Goal: Information Seeking & Learning: Learn about a topic

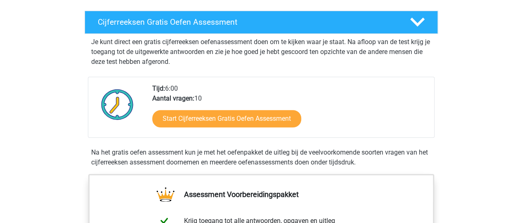
scroll to position [124, 0]
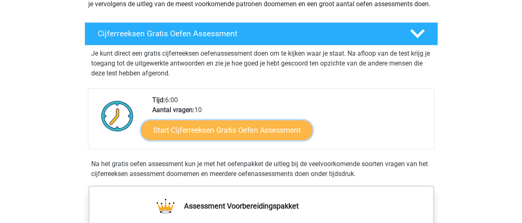
click at [185, 136] on link "Start Cijferreeksen Gratis Oefen Assessment" at bounding box center [226, 130] width 171 height 20
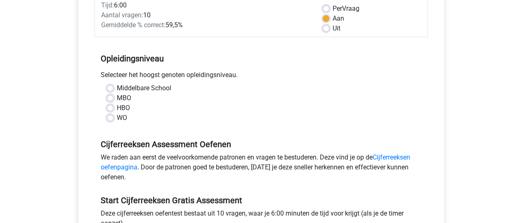
scroll to position [62, 0]
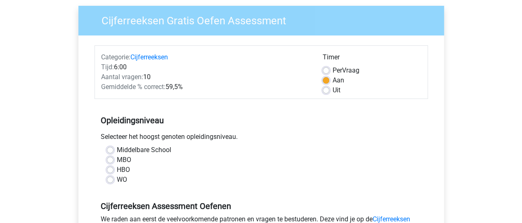
click at [332, 92] on label "Uit" at bounding box center [336, 90] width 8 height 10
click at [324, 92] on input "Uit" at bounding box center [325, 89] width 7 height 8
radio input "true"
click at [117, 167] on label "HBO" at bounding box center [123, 170] width 13 height 10
click at [108, 167] on input "HBO" at bounding box center [110, 169] width 7 height 8
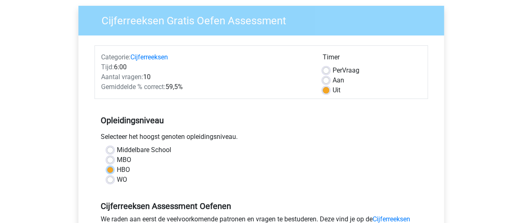
radio input "true"
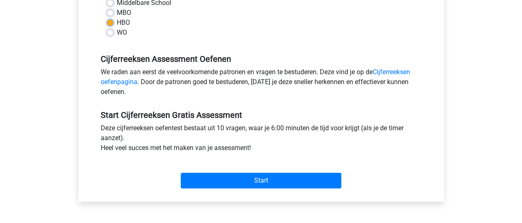
scroll to position [213, 0]
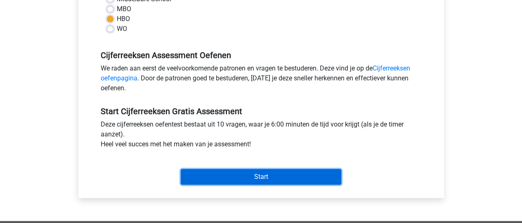
click at [212, 177] on input "Start" at bounding box center [261, 177] width 160 height 16
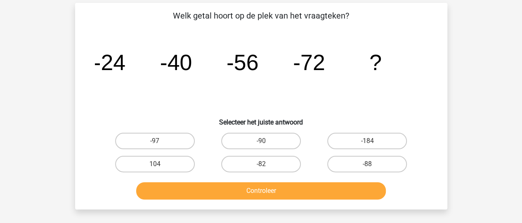
scroll to position [34, 0]
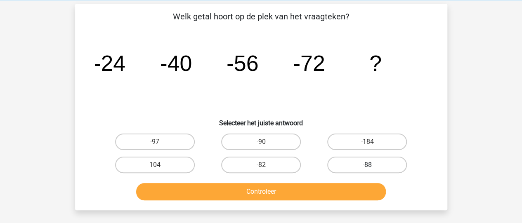
click at [349, 163] on label "-88" at bounding box center [367, 165] width 80 height 16
click at [367, 165] on input "-88" at bounding box center [369, 167] width 5 height 5
radio input "true"
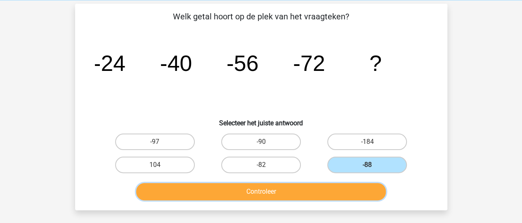
click at [306, 191] on button "Controleer" at bounding box center [260, 191] width 249 height 17
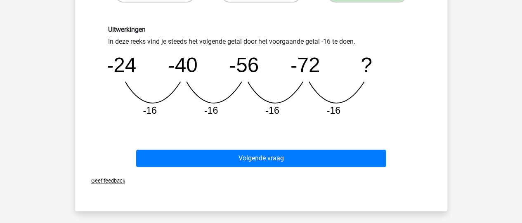
scroll to position [210, 0]
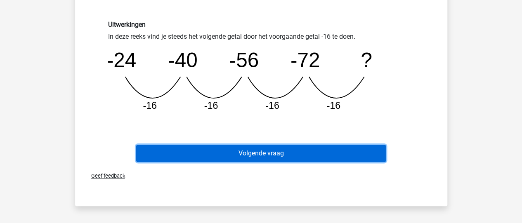
click at [301, 151] on button "Volgende vraag" at bounding box center [260, 153] width 249 height 17
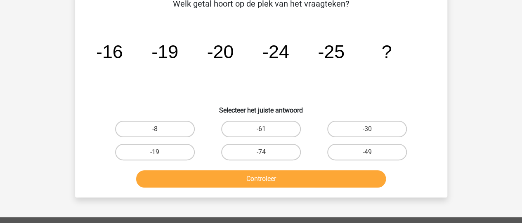
scroll to position [38, 0]
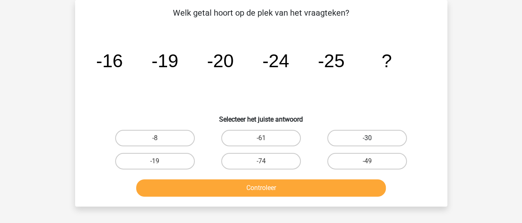
click at [341, 137] on label "-30" at bounding box center [367, 138] width 80 height 16
click at [367, 138] on input "-30" at bounding box center [369, 140] width 5 height 5
radio input "true"
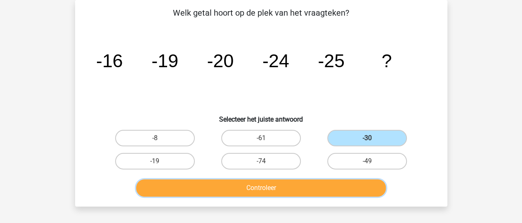
click at [299, 188] on button "Controleer" at bounding box center [260, 187] width 249 height 17
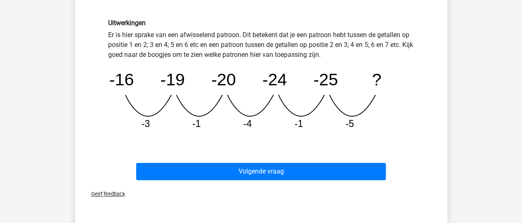
scroll to position [189, 0]
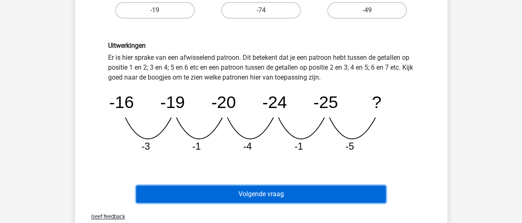
click at [293, 192] on button "Volgende vraag" at bounding box center [260, 194] width 249 height 17
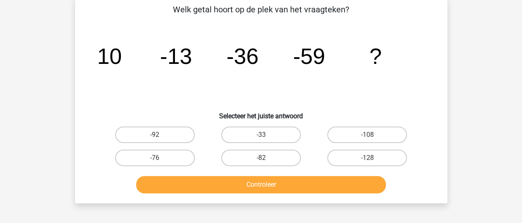
scroll to position [38, 0]
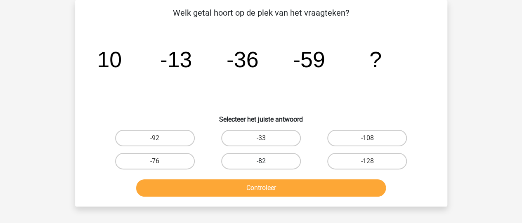
click at [261, 158] on label "-82" at bounding box center [261, 161] width 80 height 16
click at [261, 161] on input "-82" at bounding box center [263, 163] width 5 height 5
radio input "true"
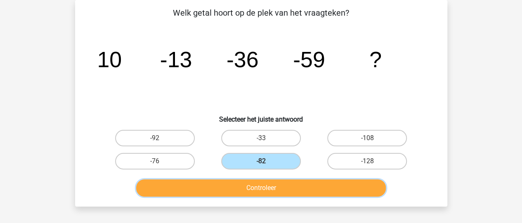
click at [273, 187] on button "Controleer" at bounding box center [260, 187] width 249 height 17
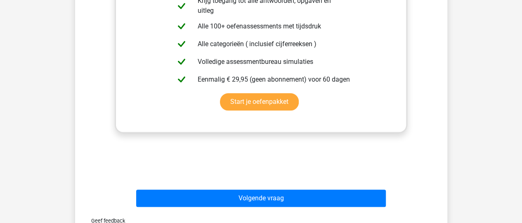
scroll to position [299, 0]
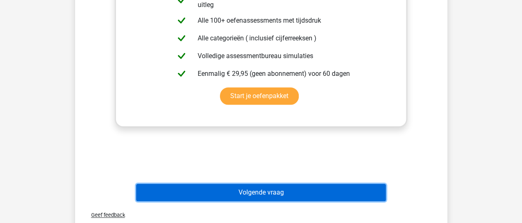
click at [260, 190] on button "Volgende vraag" at bounding box center [260, 192] width 249 height 17
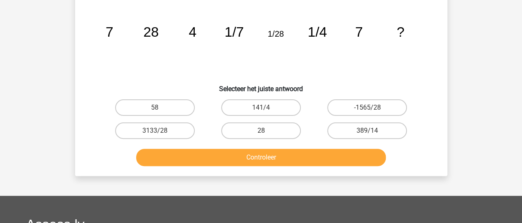
scroll to position [38, 0]
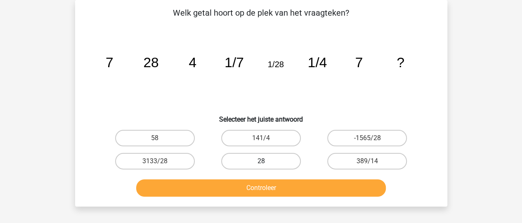
click at [258, 160] on label "28" at bounding box center [261, 161] width 80 height 16
click at [261, 161] on input "28" at bounding box center [263, 163] width 5 height 5
radio input "true"
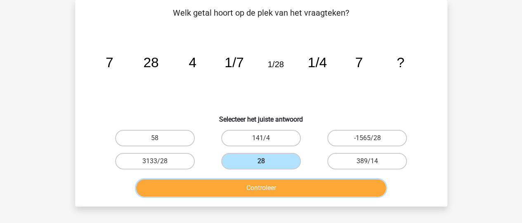
click at [253, 188] on button "Controleer" at bounding box center [260, 187] width 249 height 17
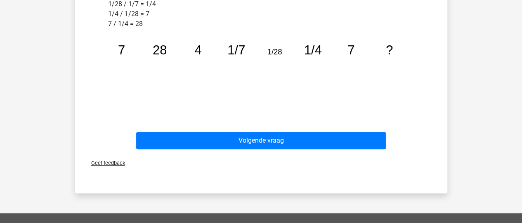
scroll to position [302, 0]
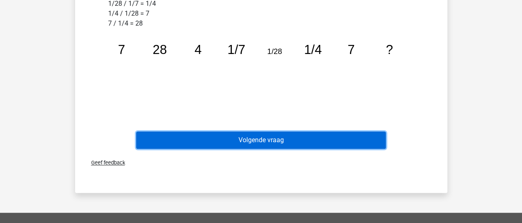
click at [230, 136] on button "Volgende vraag" at bounding box center [260, 140] width 249 height 17
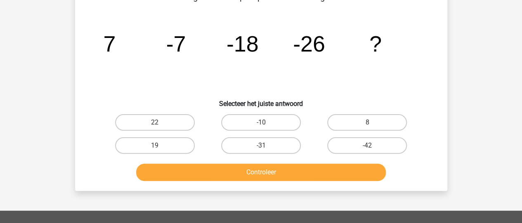
scroll to position [38, 0]
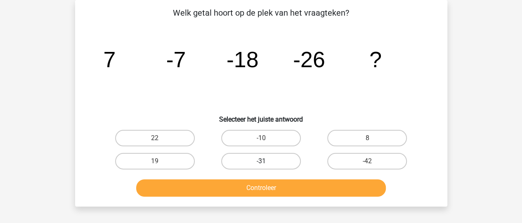
click at [256, 162] on label "-31" at bounding box center [261, 161] width 80 height 16
click at [261, 162] on input "-31" at bounding box center [263, 163] width 5 height 5
radio input "true"
click at [256, 162] on label "-31" at bounding box center [261, 161] width 80 height 16
click at [261, 162] on input "-31" at bounding box center [263, 163] width 5 height 5
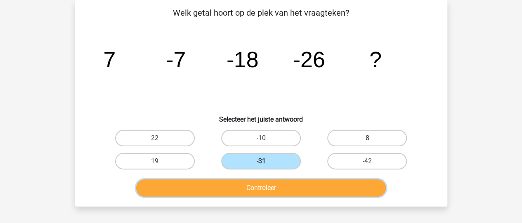
click at [252, 188] on button "Controleer" at bounding box center [260, 187] width 249 height 17
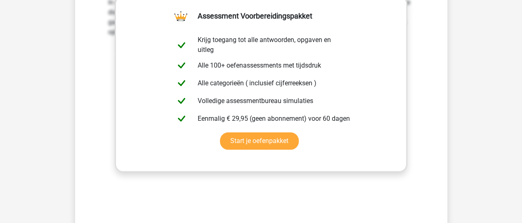
scroll to position [278, 0]
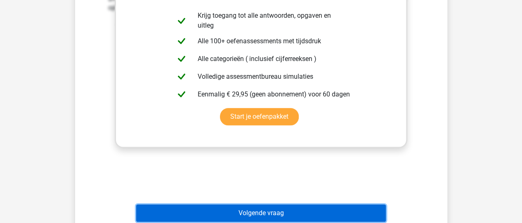
click at [266, 215] on button "Volgende vraag" at bounding box center [260, 213] width 249 height 17
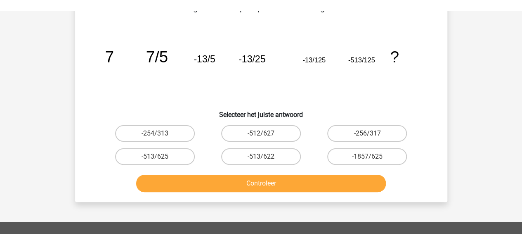
scroll to position [38, 0]
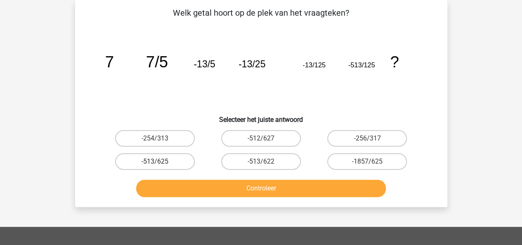
click at [156, 157] on label "-513/625" at bounding box center [155, 161] width 80 height 16
click at [156, 161] on input "-513/625" at bounding box center [157, 163] width 5 height 5
radio input "true"
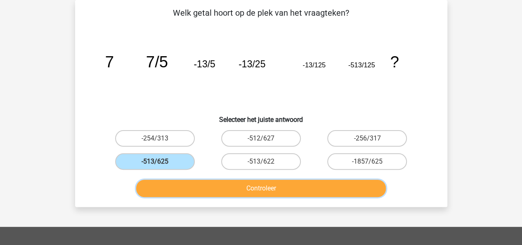
click at [197, 191] on button "Controleer" at bounding box center [260, 187] width 249 height 17
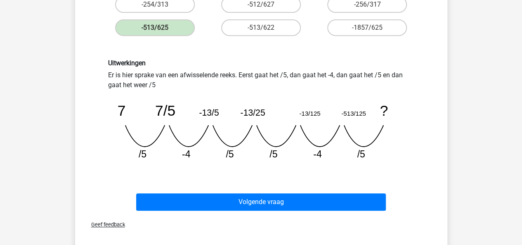
scroll to position [189, 0]
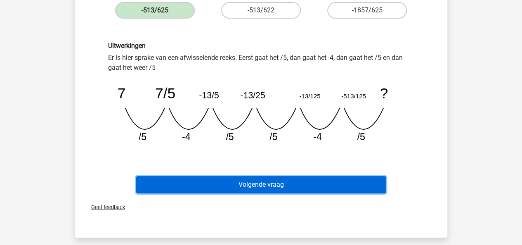
click at [281, 181] on button "Volgende vraag" at bounding box center [260, 184] width 249 height 17
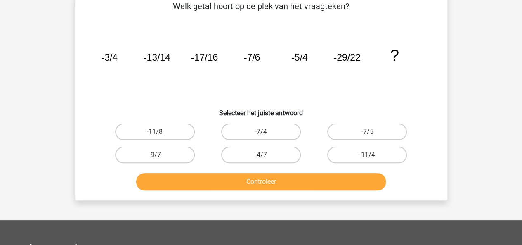
scroll to position [38, 0]
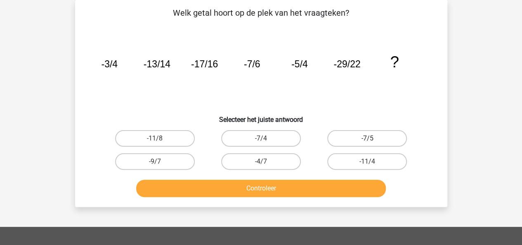
click at [356, 135] on label "-7/5" at bounding box center [367, 138] width 80 height 16
click at [367, 138] on input "-7/5" at bounding box center [369, 140] width 5 height 5
radio input "true"
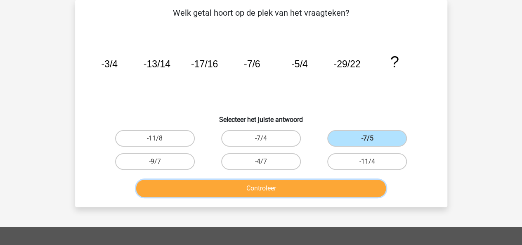
click at [332, 183] on button "Controleer" at bounding box center [260, 187] width 249 height 17
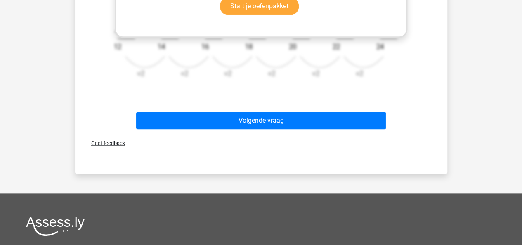
scroll to position [383, 0]
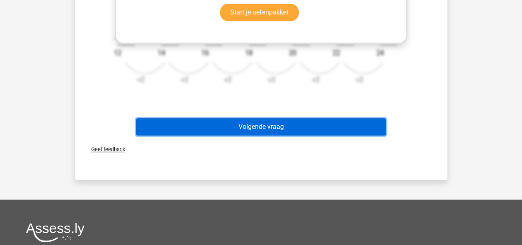
click at [317, 126] on button "Volgende vraag" at bounding box center [260, 126] width 249 height 17
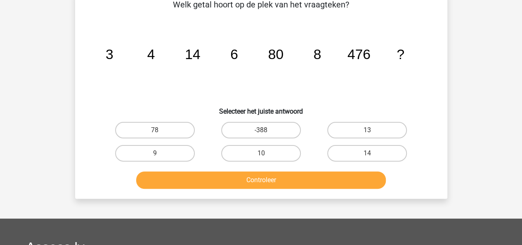
scroll to position [38, 0]
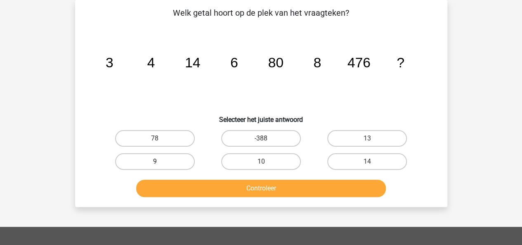
click at [161, 166] on label "9" at bounding box center [155, 161] width 80 height 16
click at [160, 166] on input "9" at bounding box center [157, 163] width 5 height 5
radio input "true"
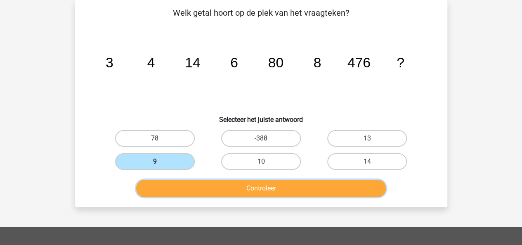
click at [199, 187] on button "Controleer" at bounding box center [260, 187] width 249 height 17
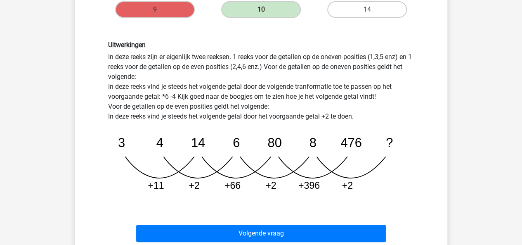
scroll to position [189, 0]
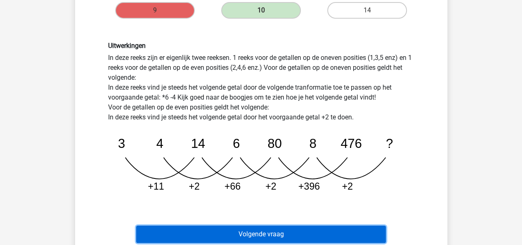
click at [175, 223] on button "Volgende vraag" at bounding box center [260, 233] width 249 height 17
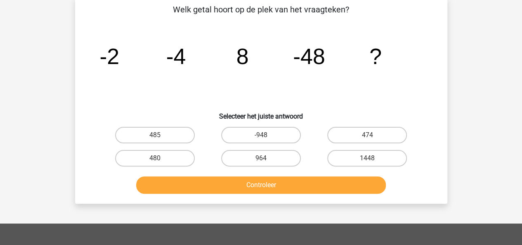
scroll to position [38, 0]
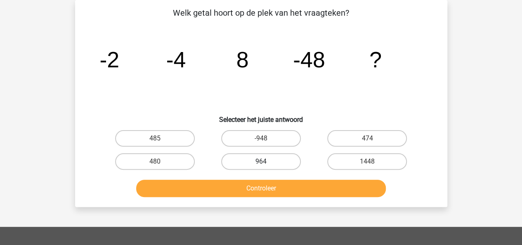
click at [249, 159] on label "964" at bounding box center [261, 161] width 80 height 16
click at [261, 161] on input "964" at bounding box center [263, 163] width 5 height 5
radio input "true"
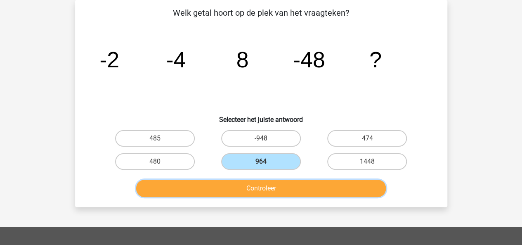
click at [249, 186] on button "Controleer" at bounding box center [260, 187] width 249 height 17
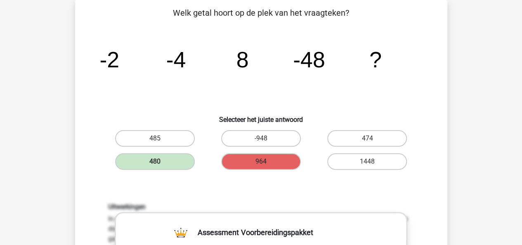
click at [259, 159] on label "964" at bounding box center [261, 161] width 80 height 16
click at [179, 165] on label "480" at bounding box center [155, 161] width 80 height 16
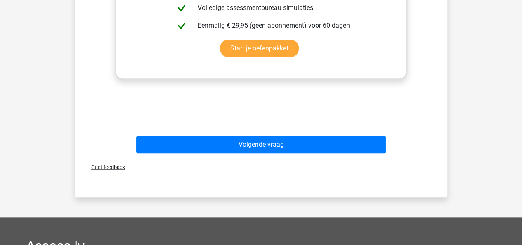
scroll to position [395, 0]
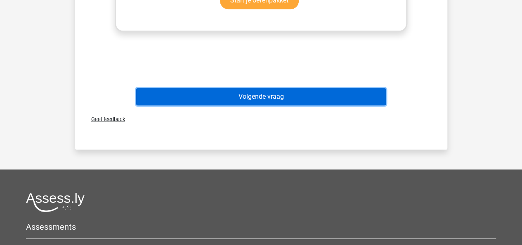
click at [233, 102] on button "Volgende vraag" at bounding box center [260, 96] width 249 height 17
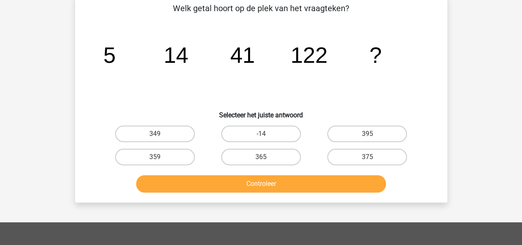
scroll to position [38, 0]
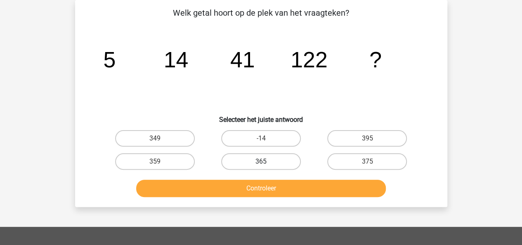
click at [258, 161] on label "365" at bounding box center [261, 161] width 80 height 16
click at [261, 161] on input "365" at bounding box center [263, 163] width 5 height 5
radio input "true"
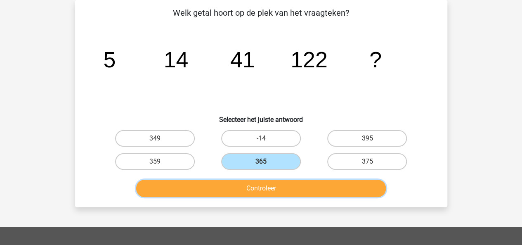
click at [266, 188] on button "Controleer" at bounding box center [260, 187] width 249 height 17
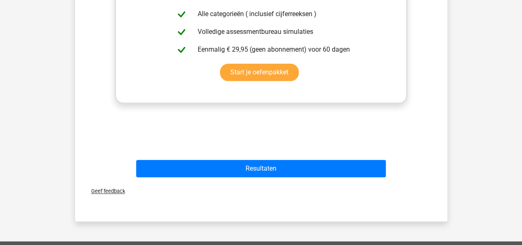
scroll to position [324, 0]
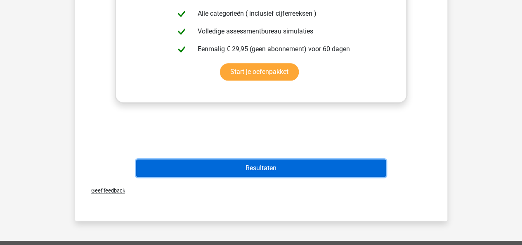
click at [268, 174] on button "Resultaten" at bounding box center [260, 167] width 249 height 17
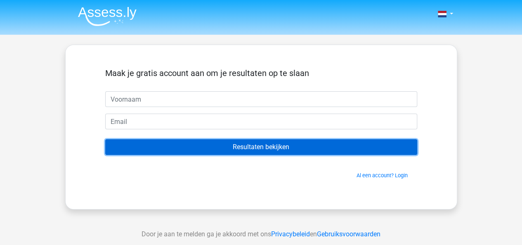
click at [273, 150] on input "Resultaten bekijken" at bounding box center [261, 147] width 312 height 16
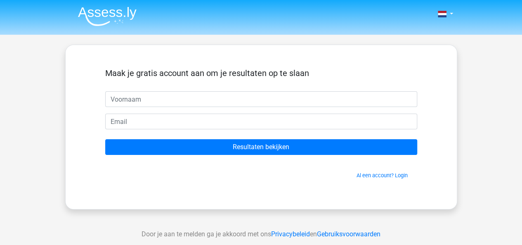
click at [260, 176] on span "Al een account? Login" at bounding box center [260, 175] width 305 height 8
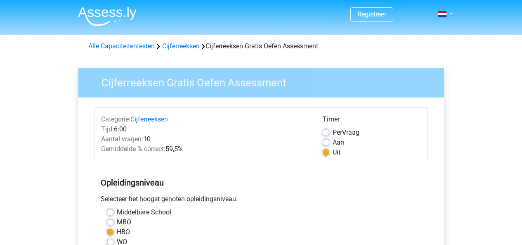
scroll to position [213, 0]
